Goal: Task Accomplishment & Management: Manage account settings

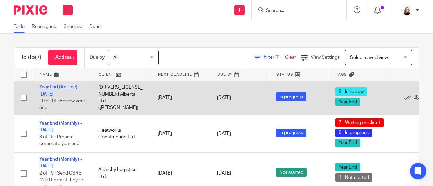
scroll to position [101, 0]
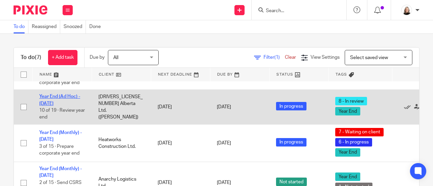
click at [57, 95] on link "Year End (Ad Hoc) - [DATE]" at bounding box center [59, 99] width 41 height 11
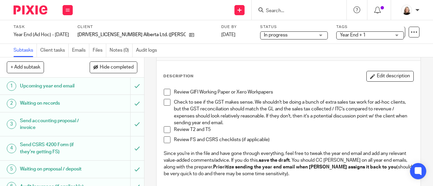
scroll to position [34, 0]
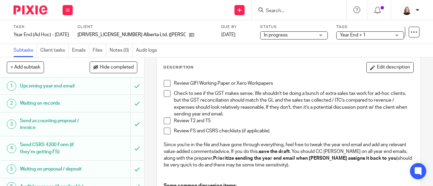
click at [164, 85] on span at bounding box center [167, 83] width 7 height 7
click at [164, 91] on span at bounding box center [167, 93] width 7 height 7
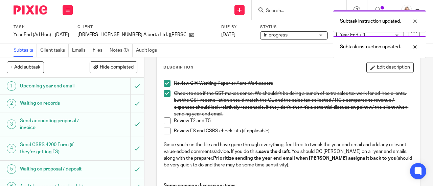
click at [164, 121] on span at bounding box center [167, 121] width 7 height 7
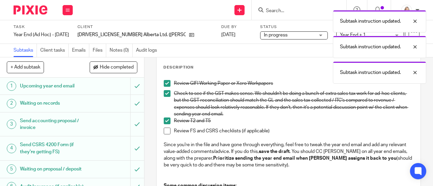
click at [164, 133] on span at bounding box center [167, 131] width 7 height 7
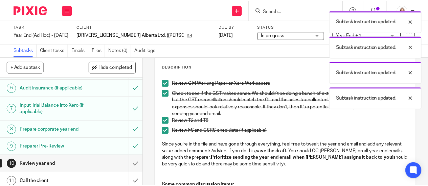
scroll to position [101, 0]
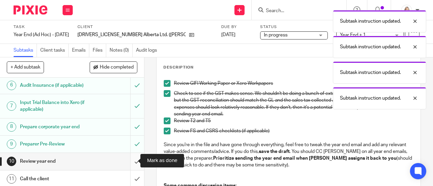
click at [127, 159] on input "submit" at bounding box center [72, 161] width 144 height 17
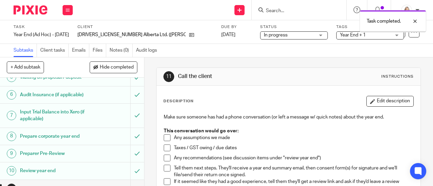
scroll to position [135, 0]
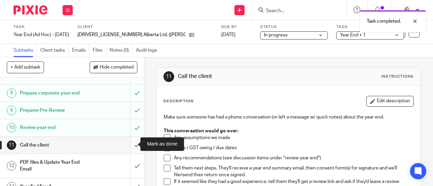
click at [129, 141] on input "submit" at bounding box center [72, 145] width 144 height 17
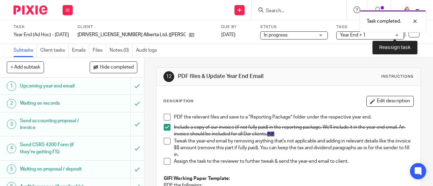
click at [397, 34] on icon at bounding box center [399, 31] width 5 height 5
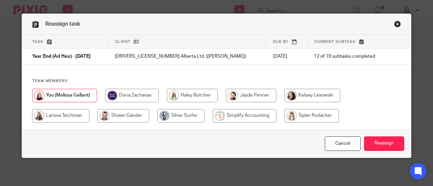
click at [231, 117] on input "radio" at bounding box center [245, 116] width 64 height 14
radio input "true"
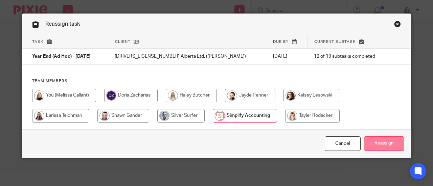
click at [390, 144] on input "Reassign" at bounding box center [384, 144] width 40 height 15
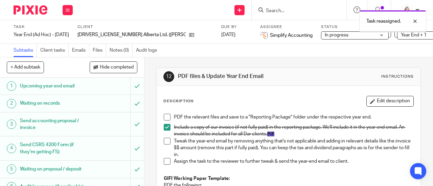
click at [325, 34] on span "In progress" at bounding box center [350, 35] width 51 height 7
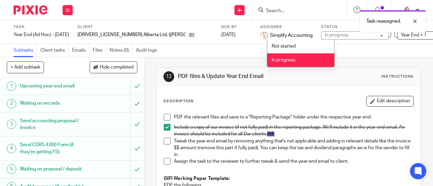
click at [317, 19] on div "Task reassigned." at bounding box center [321, 20] width 210 height 26
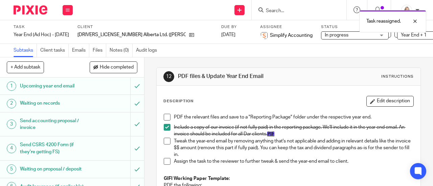
click at [355, 29] on div "Task reassigned." at bounding box center [321, 20] width 210 height 26
click at [401, 36] on span "Year End + 1" at bounding box center [414, 35] width 26 height 5
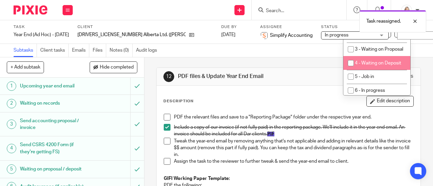
scroll to position [237, 0]
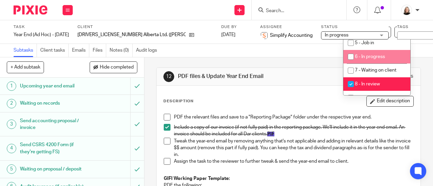
click at [364, 59] on span "6 - In progress" at bounding box center [370, 56] width 30 height 5
checkbox input "true"
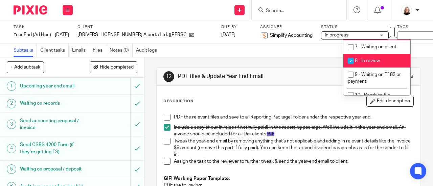
scroll to position [270, 0]
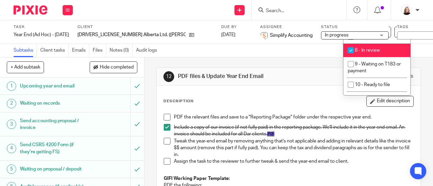
click at [363, 57] on li "8 - In review" at bounding box center [376, 51] width 67 height 14
checkbox input "false"
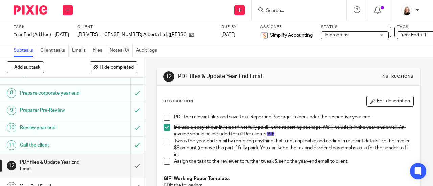
scroll to position [169, 0]
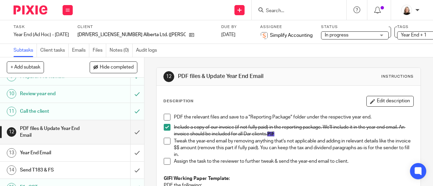
click at [33, 6] on img at bounding box center [31, 9] width 34 height 9
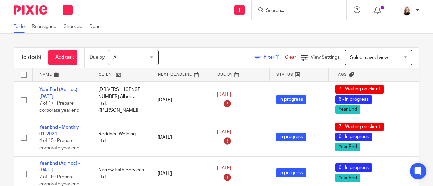
click at [279, 12] on input "Search" at bounding box center [295, 11] width 61 height 6
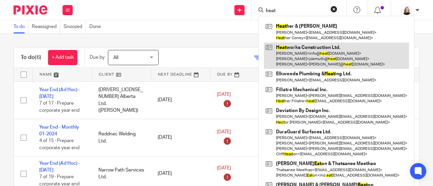
type input "heat"
click at [291, 54] on link at bounding box center [336, 56] width 145 height 27
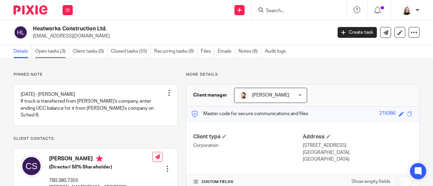
click at [55, 52] on link "Open tasks (3)" at bounding box center [52, 51] width 34 height 13
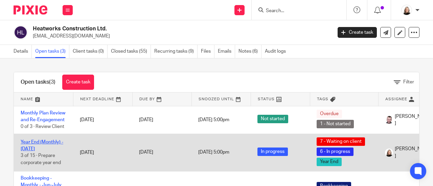
click at [37, 142] on link "Year End (Monthly) - [DATE]" at bounding box center [42, 145] width 43 height 11
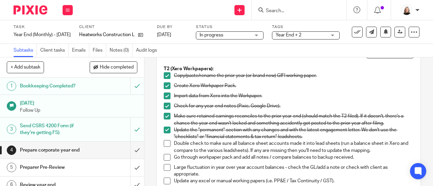
scroll to position [68, 0]
